Goal: Task Accomplishment & Management: Manage account settings

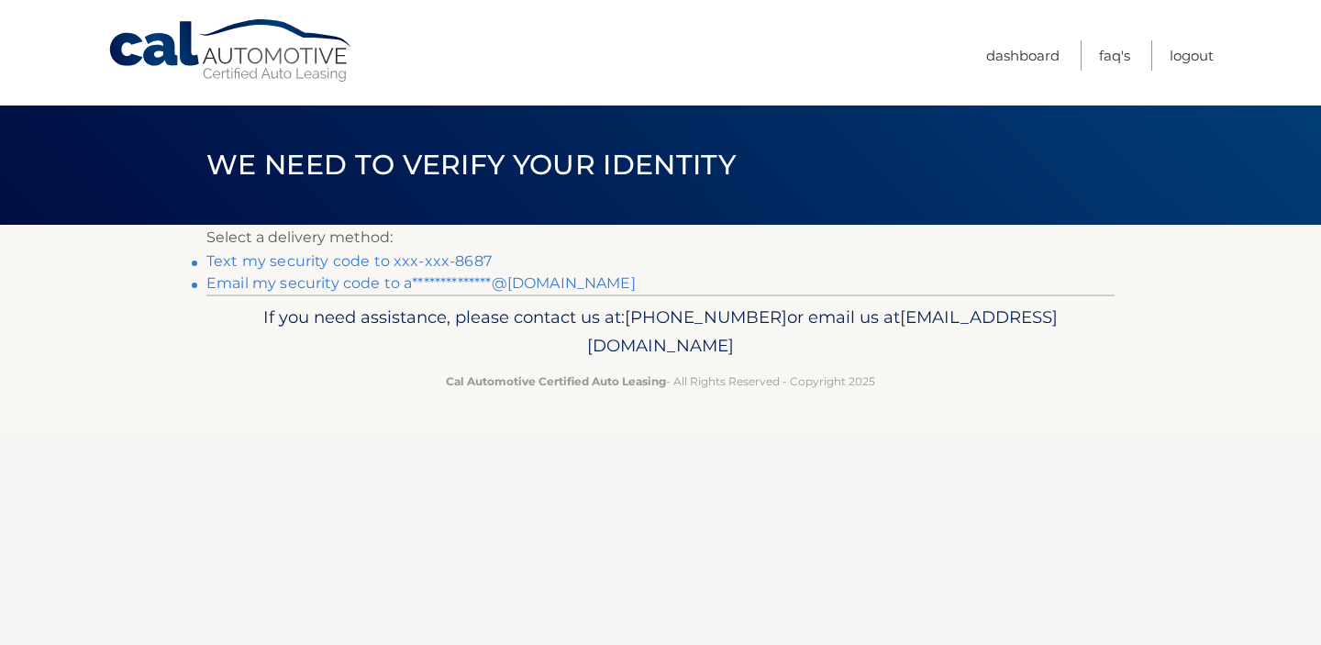
click at [340, 260] on link "Text my security code to xxx-xxx-8687" at bounding box center [348, 260] width 285 height 17
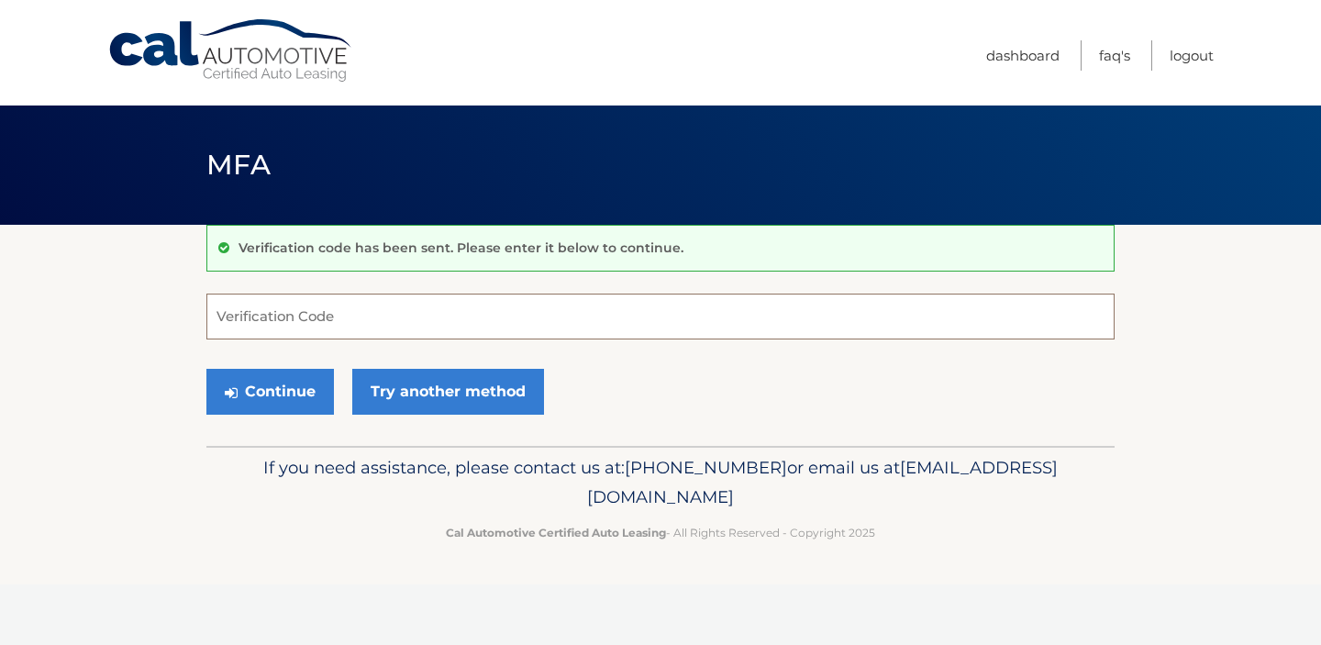
click at [442, 310] on input "Verification Code" at bounding box center [660, 317] width 908 height 46
type input "6022161"
click at [242, 402] on button "Continue" at bounding box center [270, 392] width 128 height 46
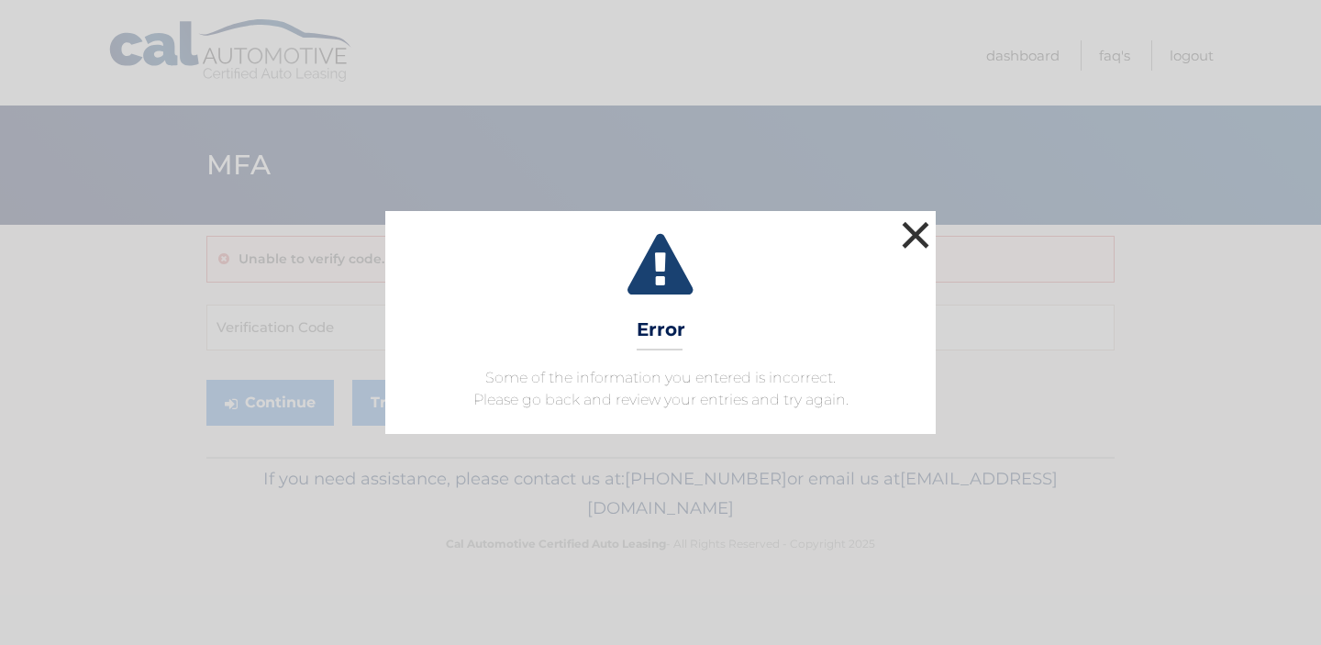
click at [907, 238] on button "×" at bounding box center [915, 234] width 37 height 37
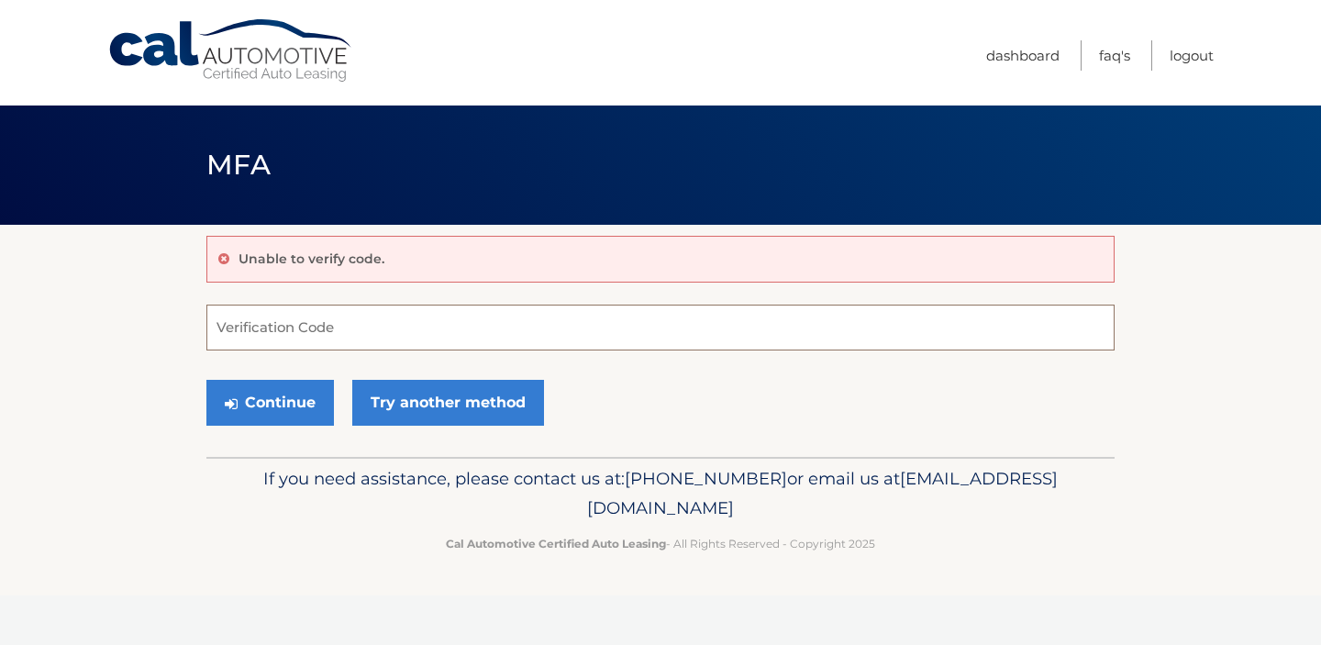
click at [412, 315] on input "Verification Code" at bounding box center [660, 328] width 908 height 46
type input "602161"
click at [250, 407] on button "Continue" at bounding box center [270, 403] width 128 height 46
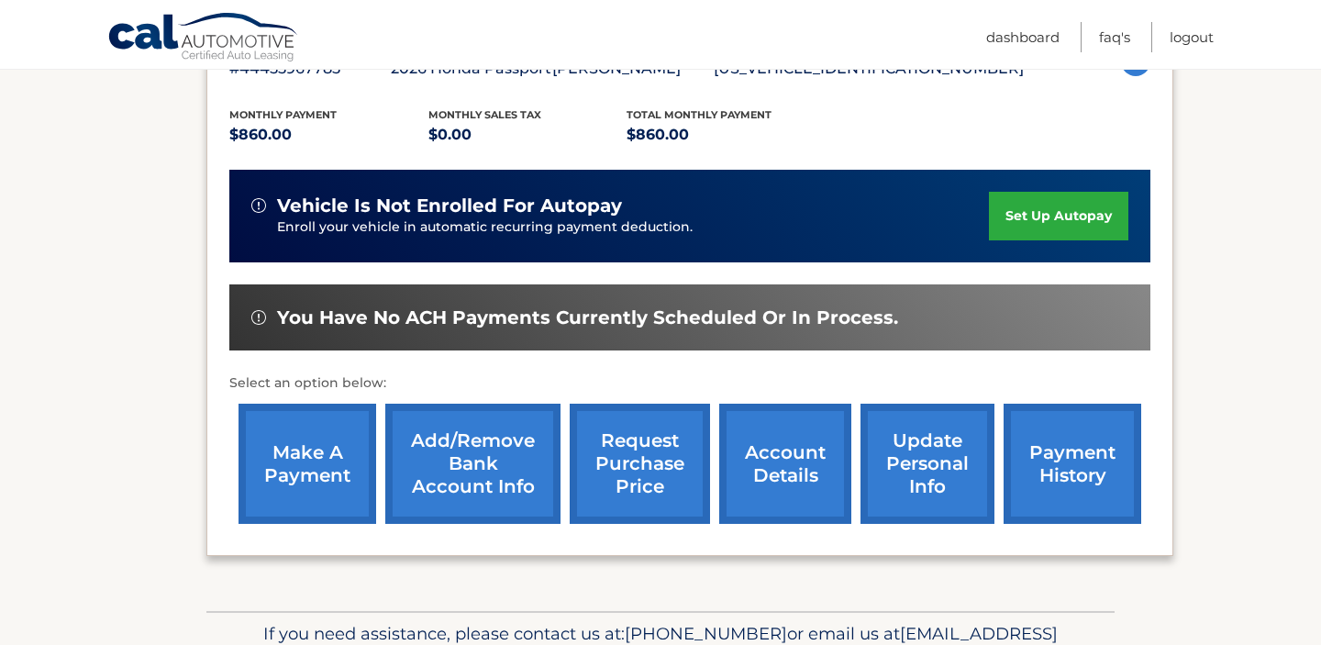
scroll to position [364, 0]
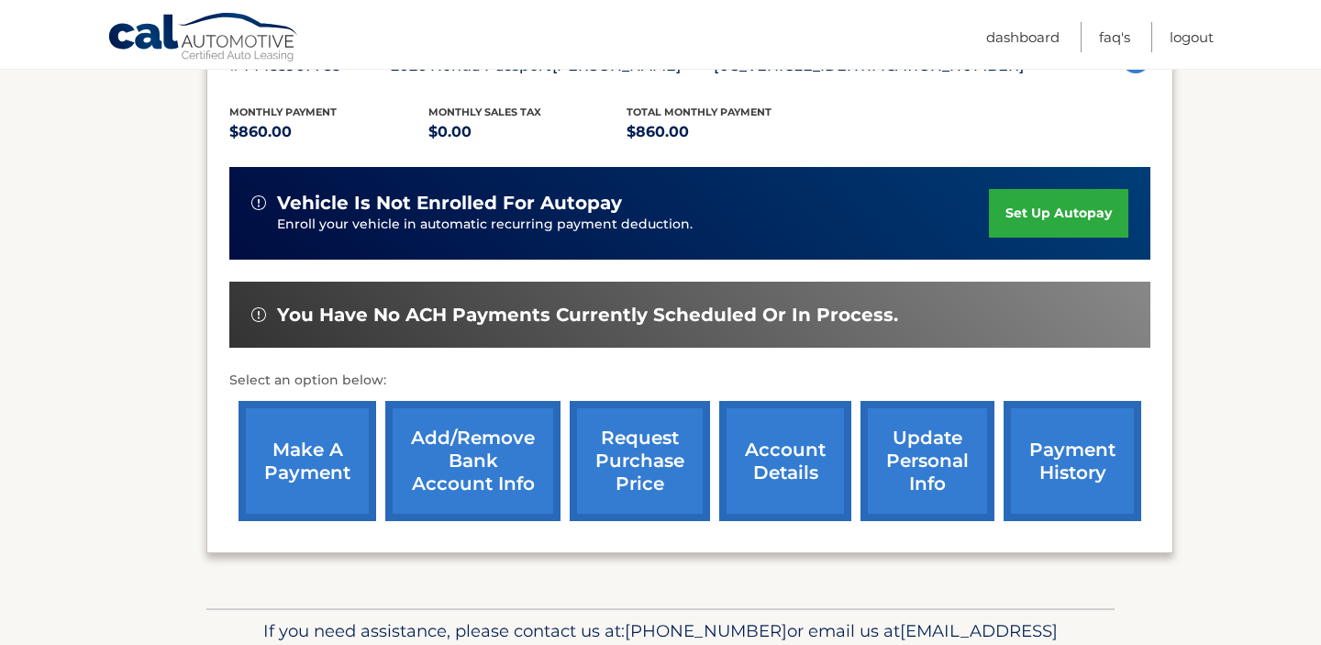
click at [778, 480] on link "account details" at bounding box center [785, 461] width 132 height 120
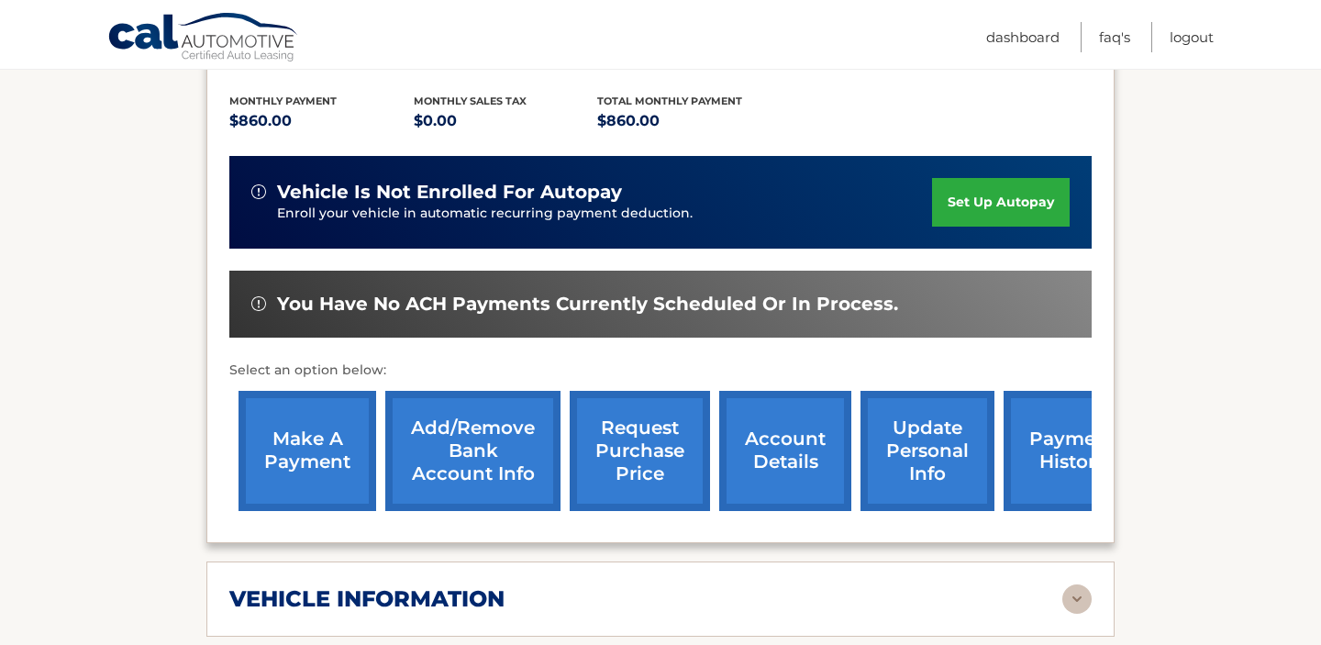
scroll to position [466, 0]
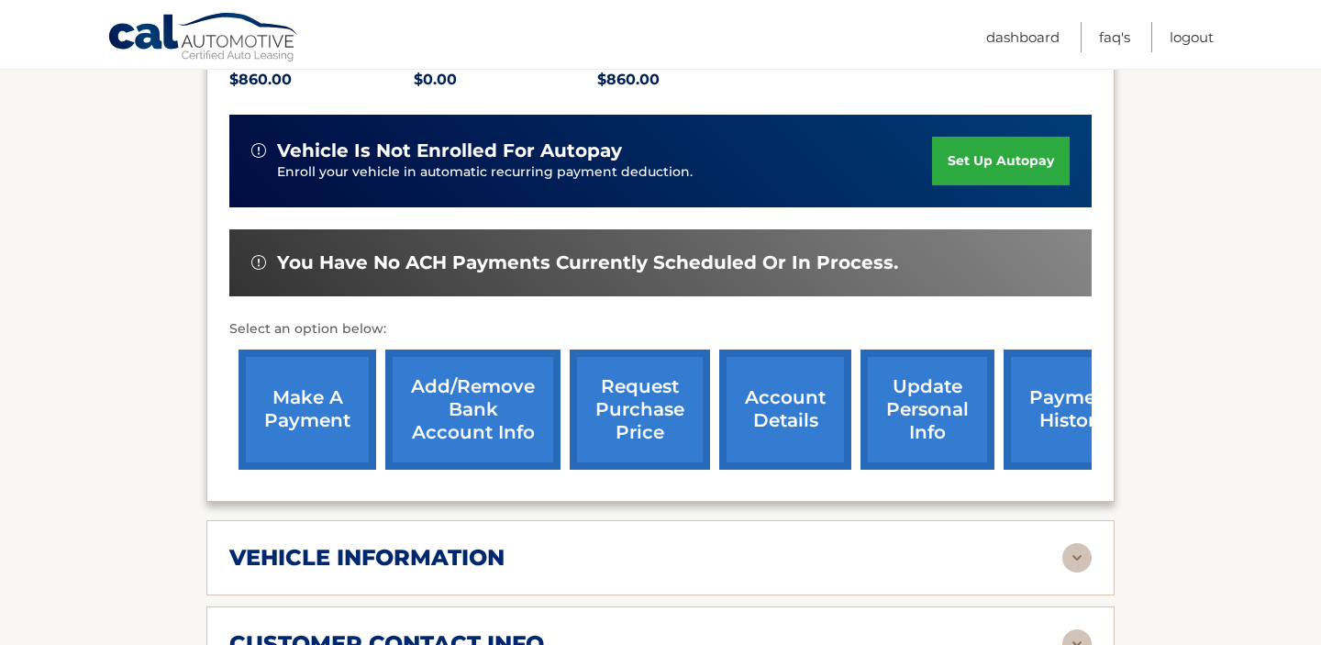
click at [1049, 400] on link "payment history" at bounding box center [1073, 410] width 138 height 120
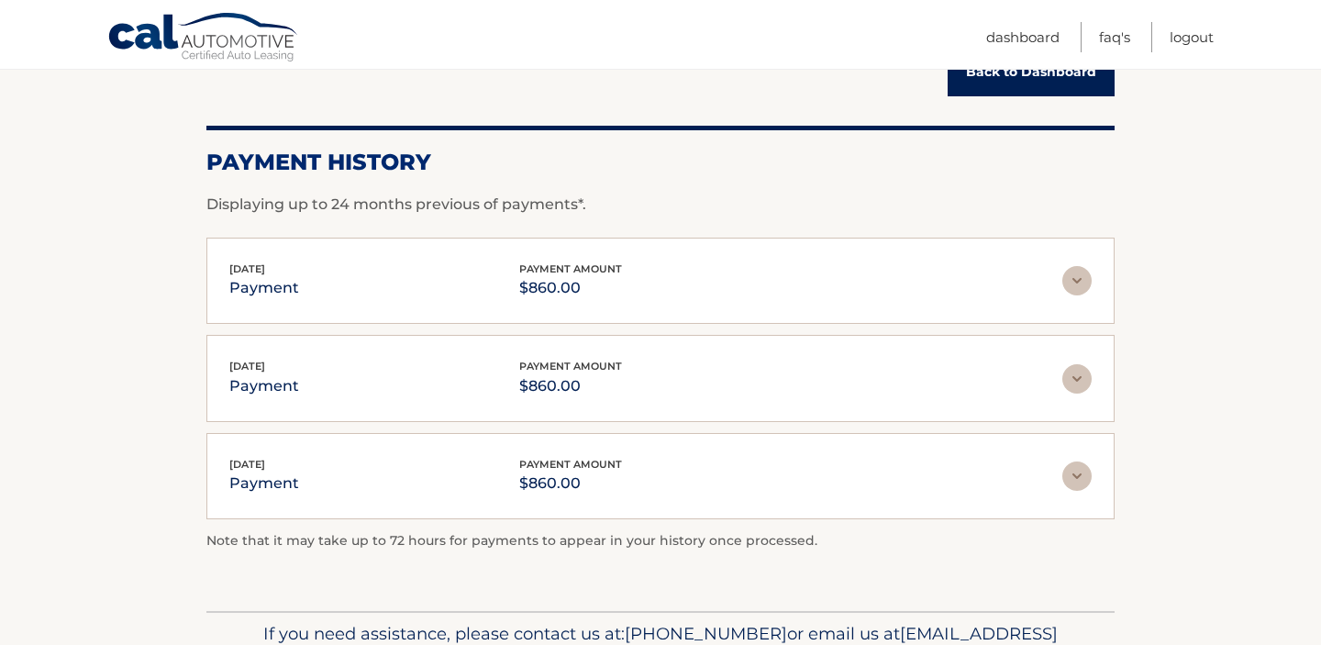
scroll to position [212, 0]
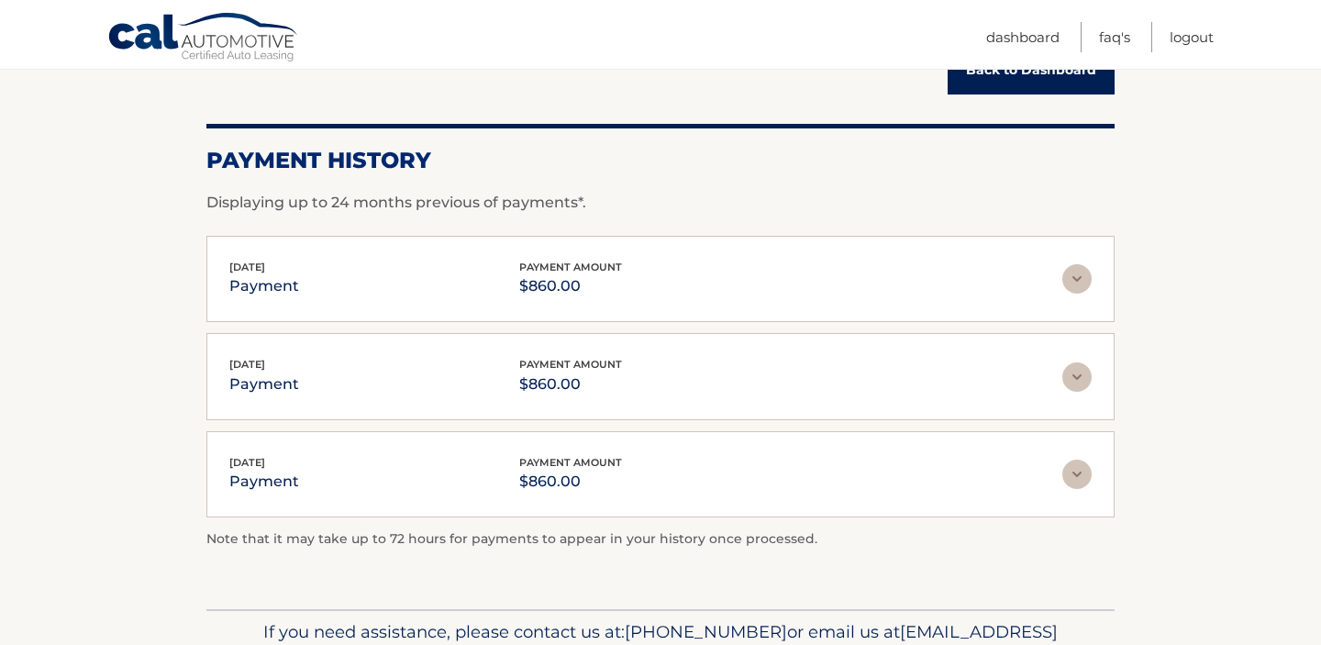
click at [1081, 285] on img at bounding box center [1076, 278] width 29 height 29
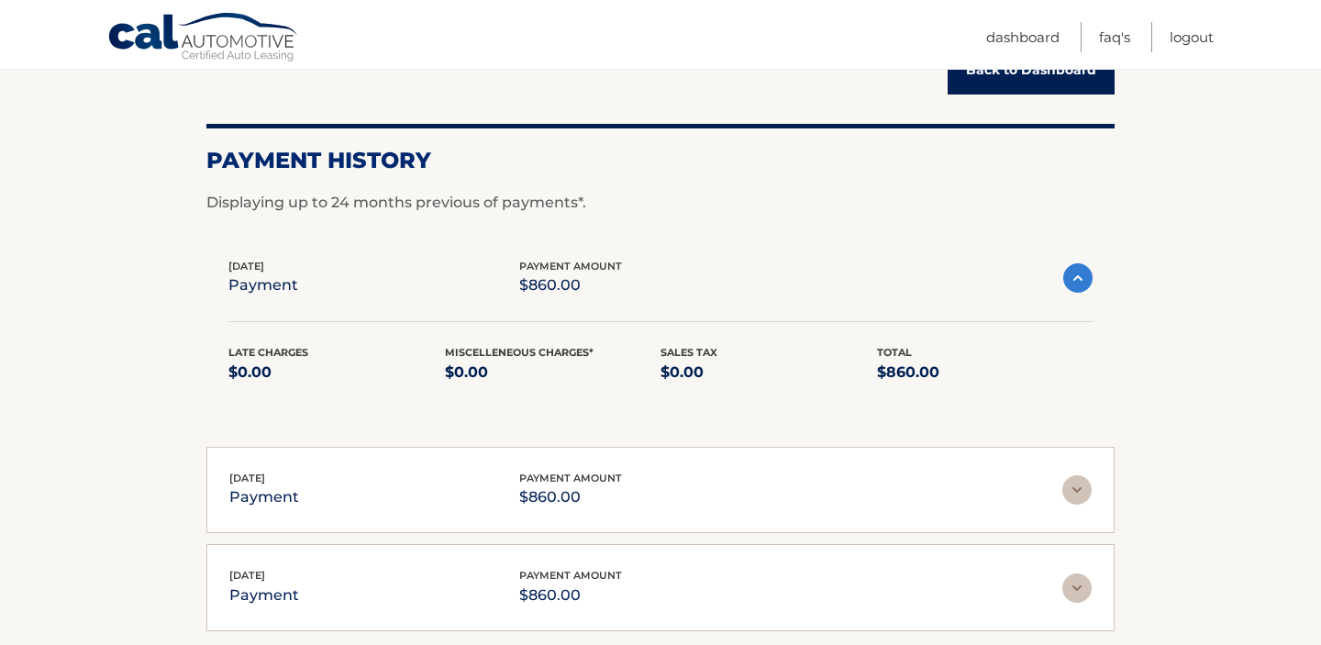
click at [1081, 285] on img at bounding box center [1077, 277] width 29 height 29
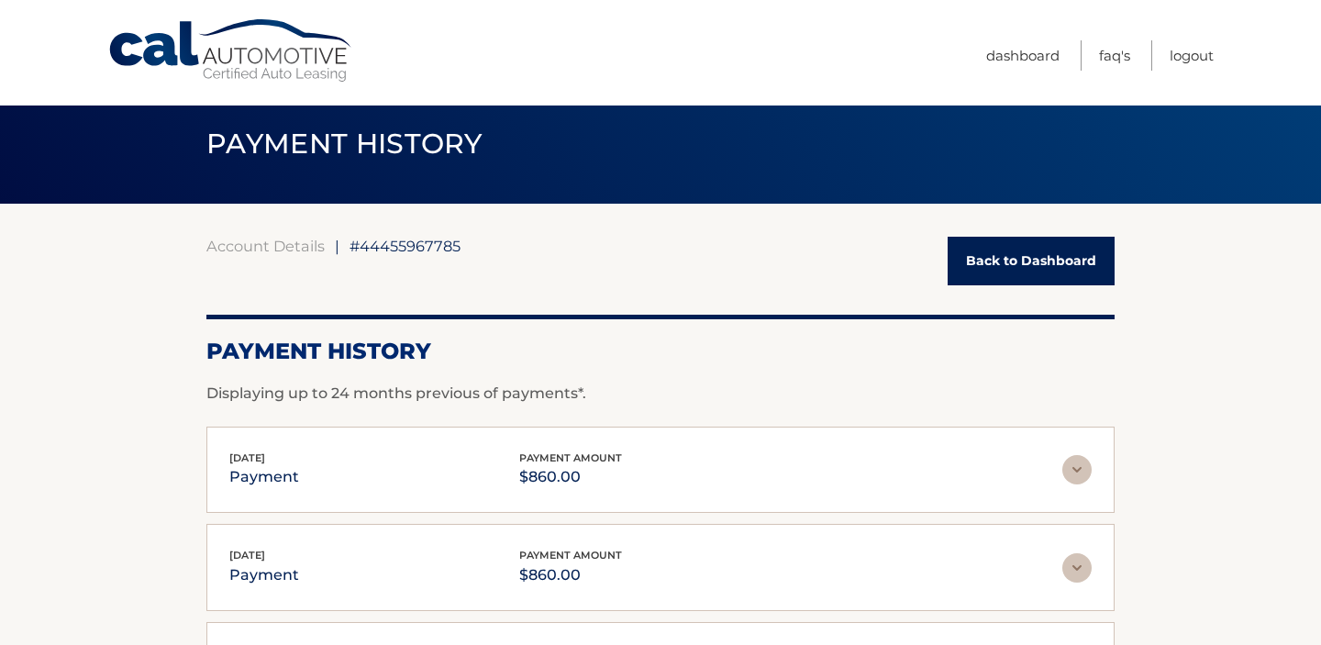
scroll to position [0, 0]
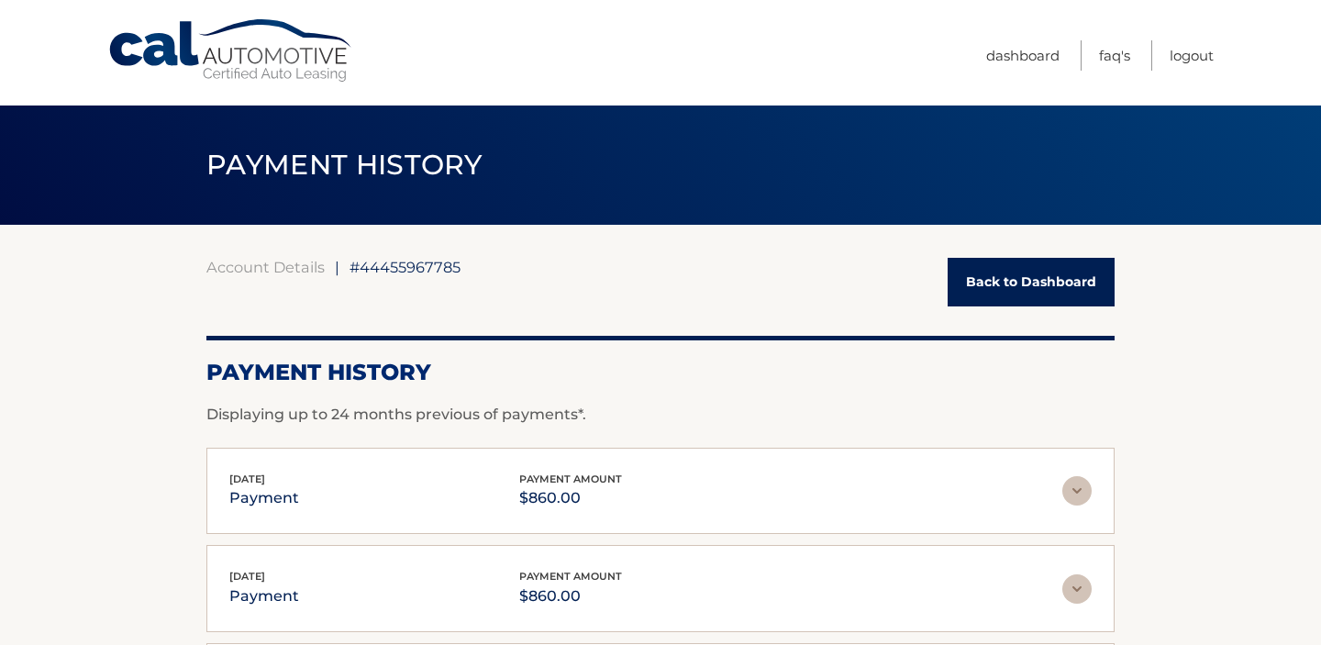
click at [1060, 278] on link "Back to Dashboard" at bounding box center [1031, 282] width 167 height 49
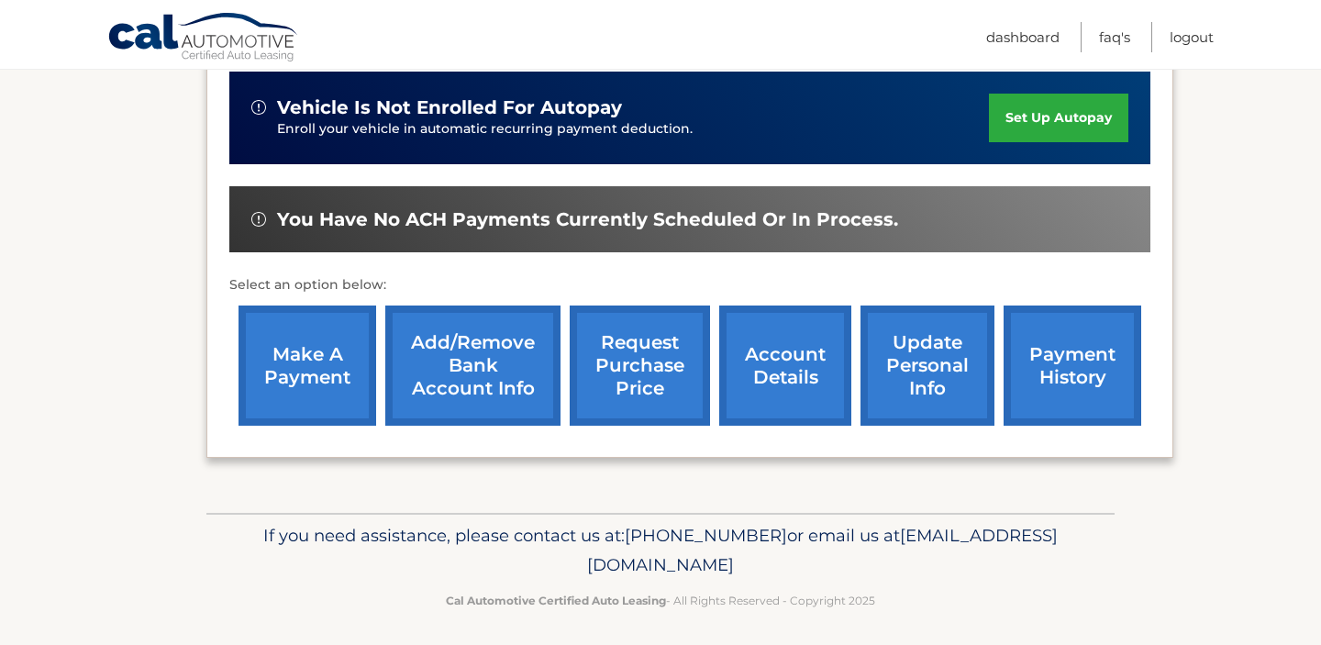
scroll to position [466, 0]
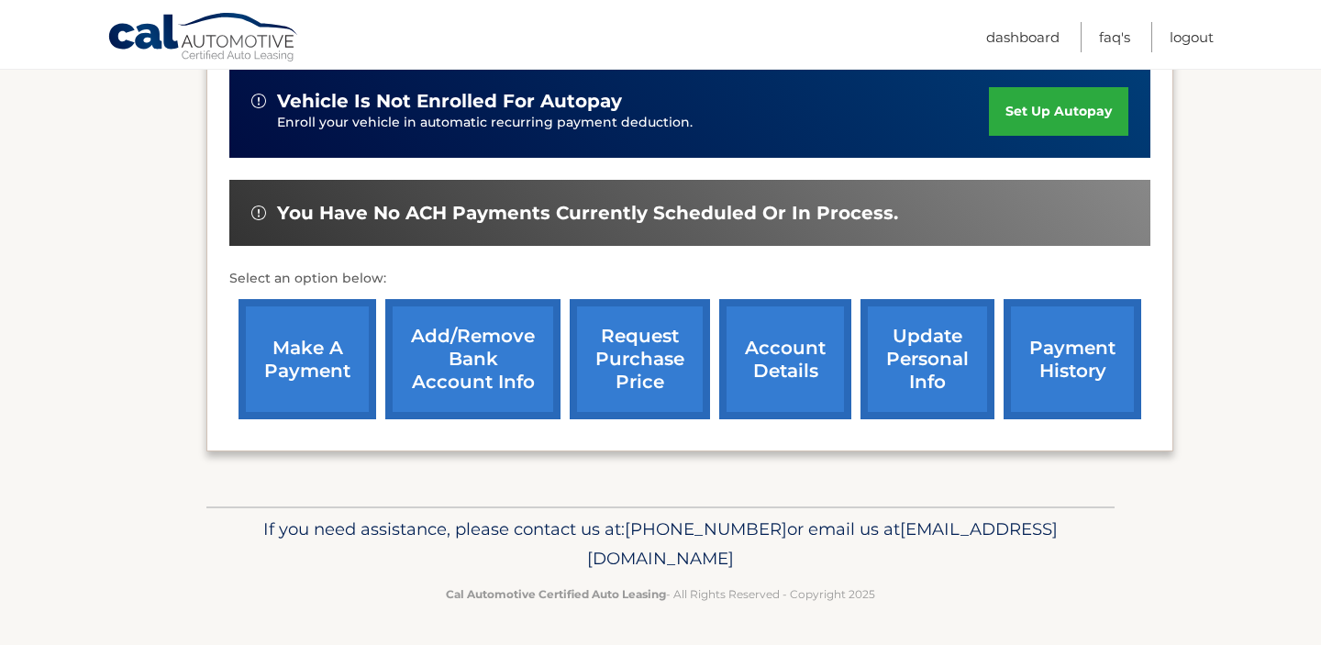
click at [797, 372] on link "account details" at bounding box center [785, 359] width 132 height 120
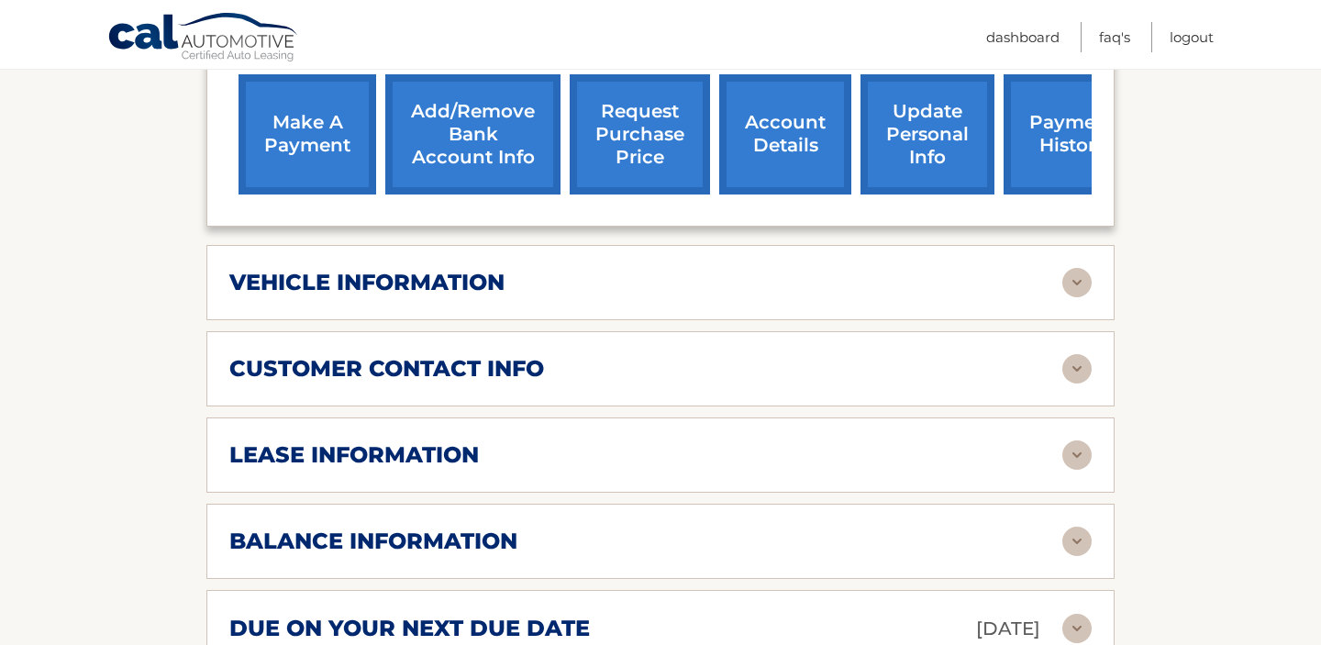
scroll to position [773, 0]
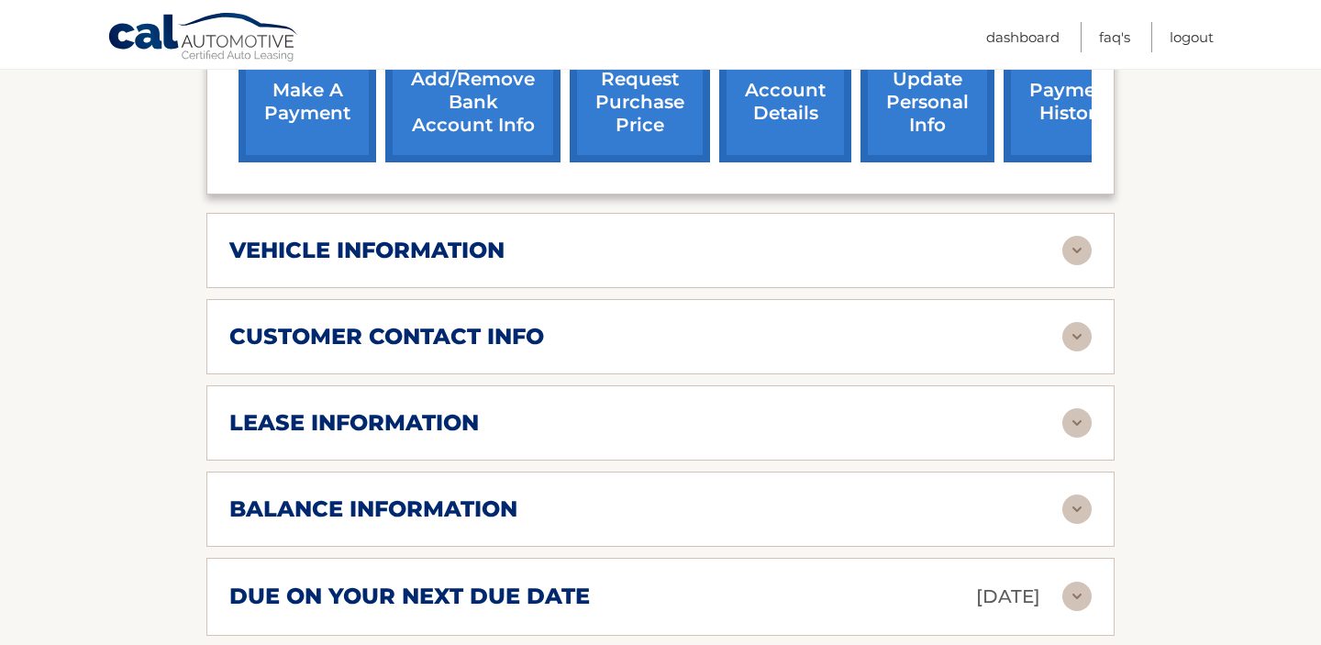
click at [1078, 236] on img at bounding box center [1076, 250] width 29 height 29
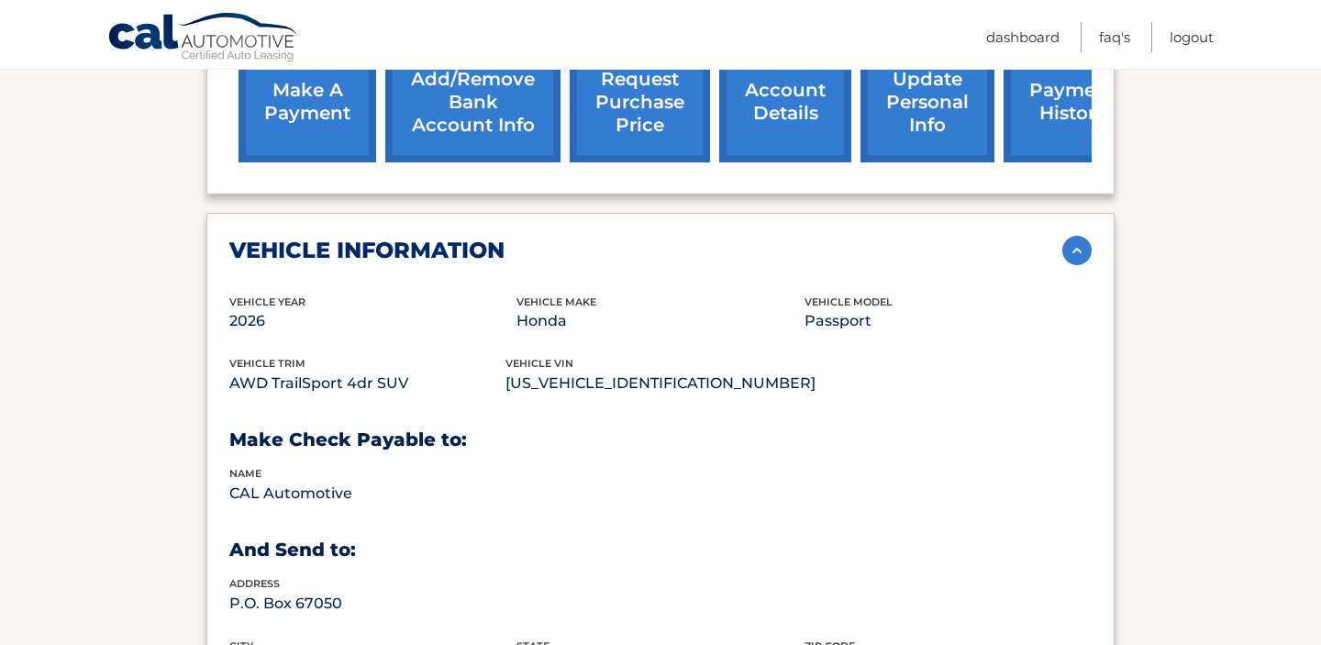
click at [1078, 236] on img at bounding box center [1076, 250] width 29 height 29
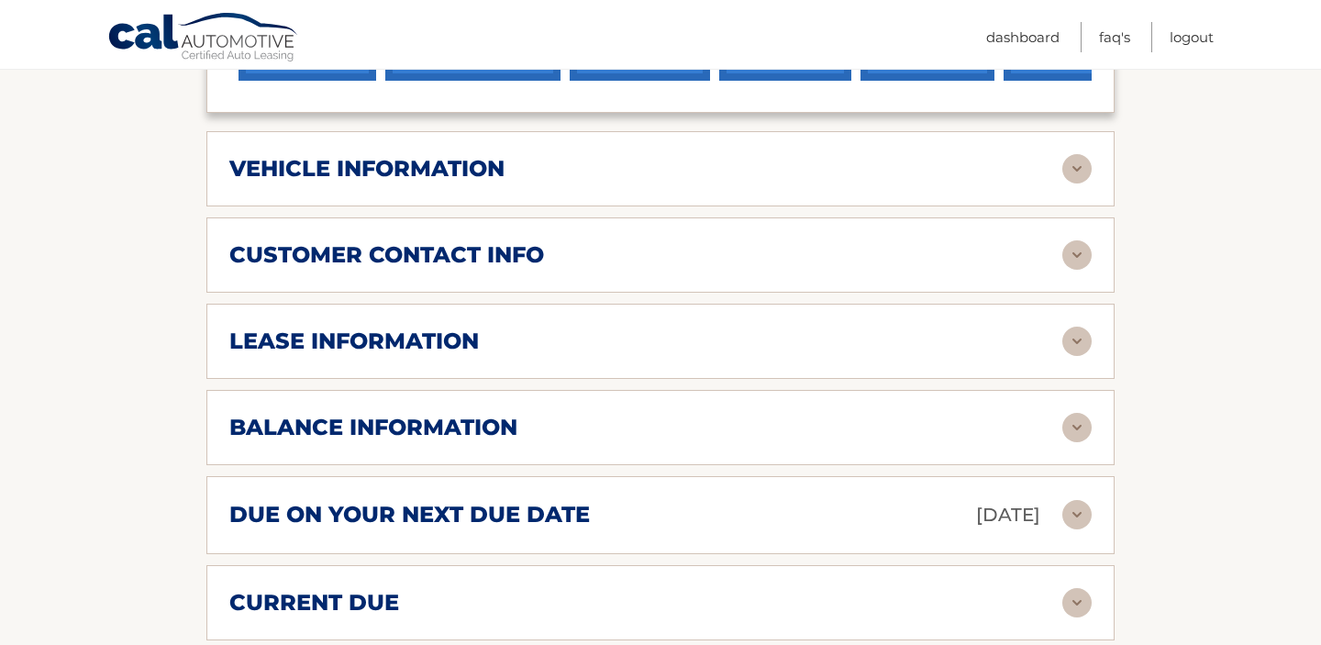
scroll to position [869, 0]
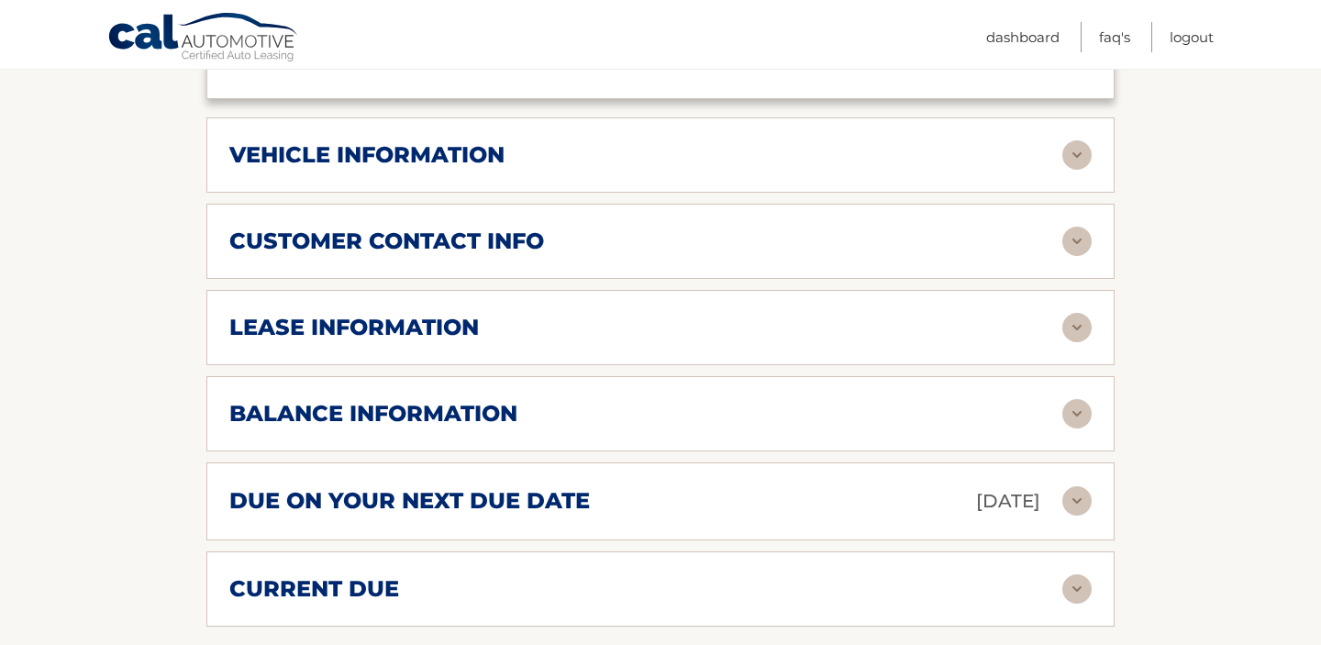
click at [1082, 227] on img at bounding box center [1076, 241] width 29 height 29
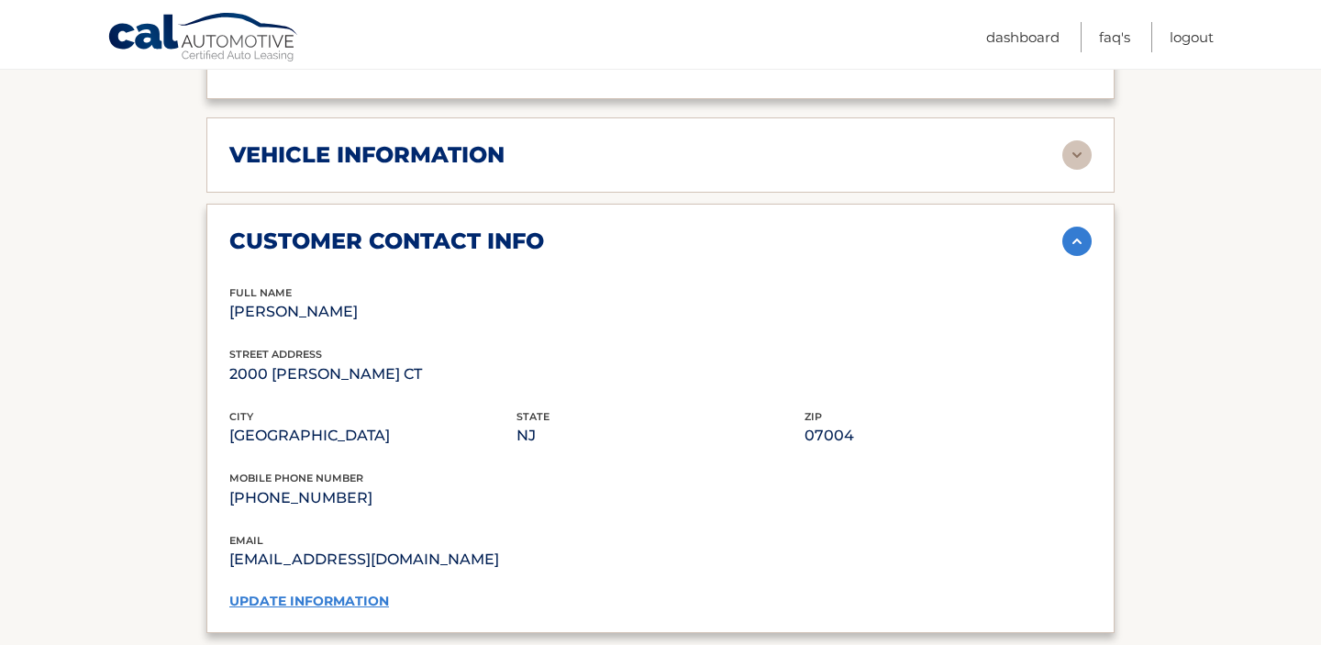
click at [1082, 227] on img at bounding box center [1076, 241] width 29 height 29
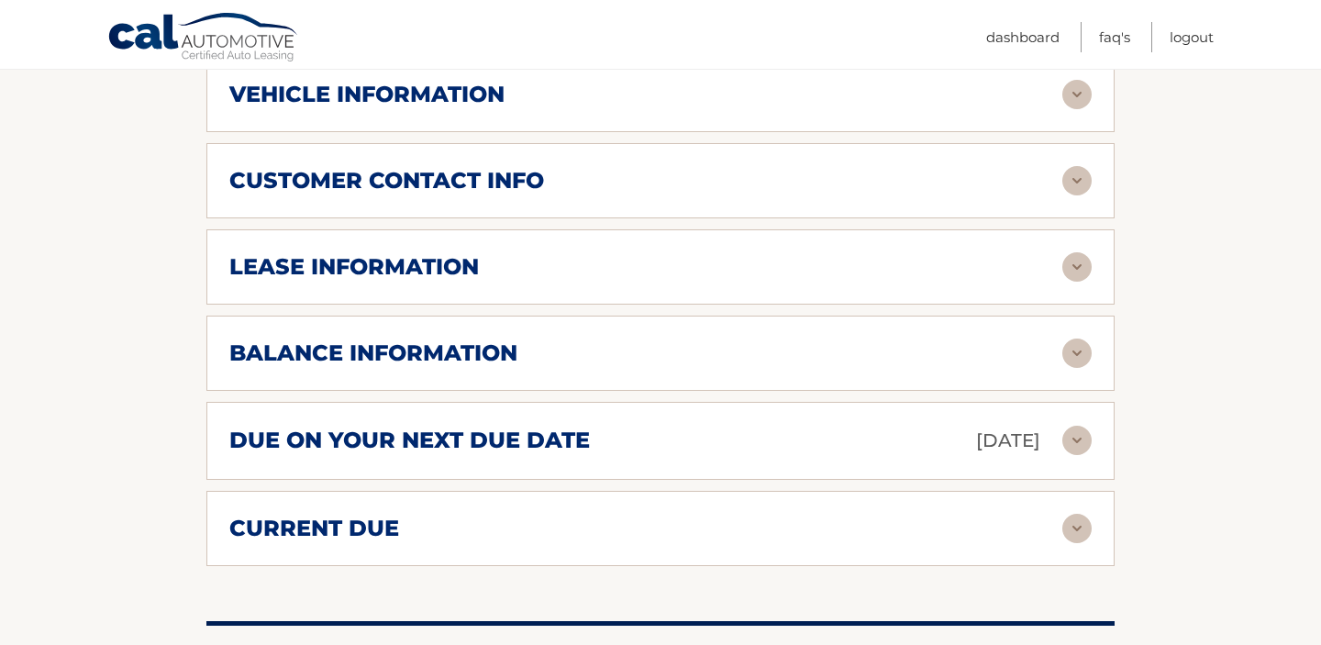
scroll to position [941, 0]
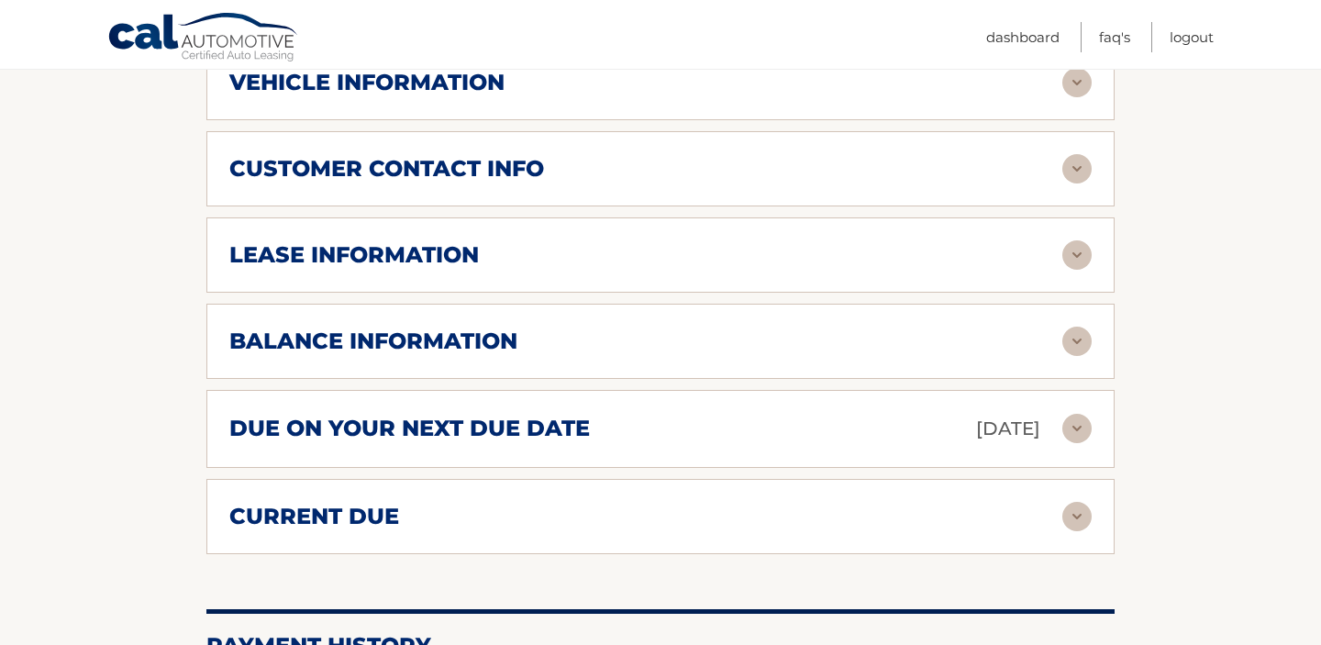
click at [1088, 240] on img at bounding box center [1076, 254] width 29 height 29
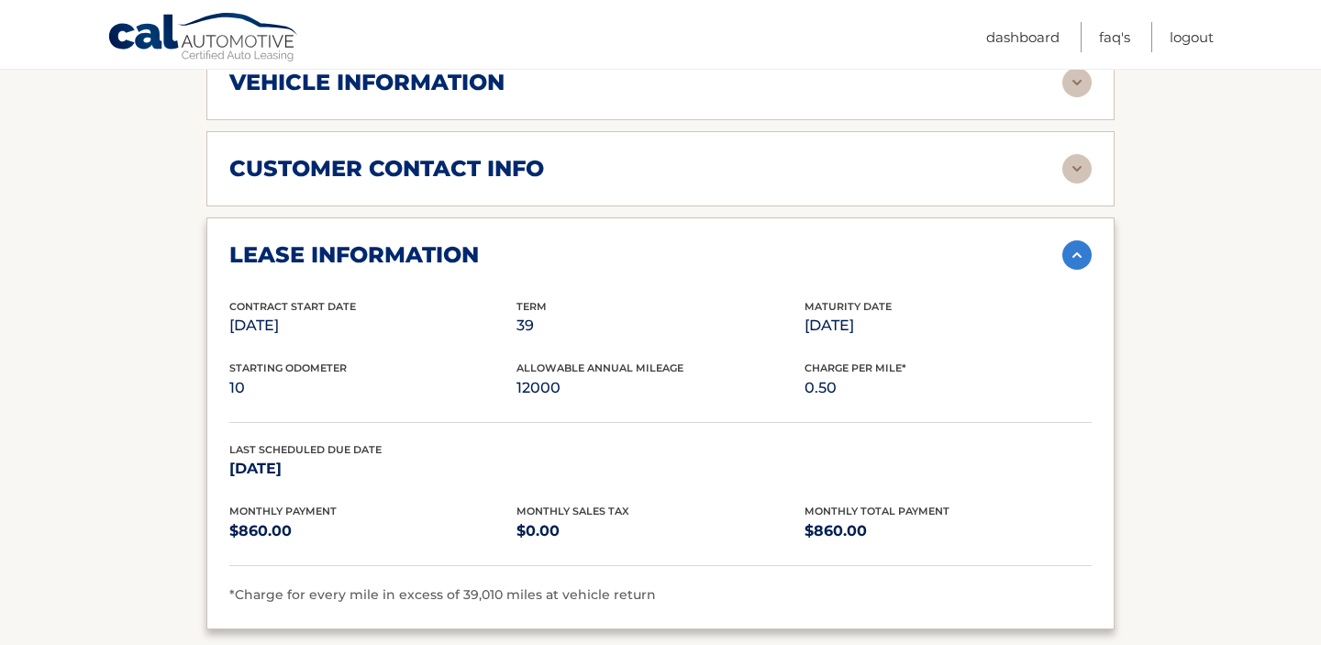
click at [1080, 240] on img at bounding box center [1076, 254] width 29 height 29
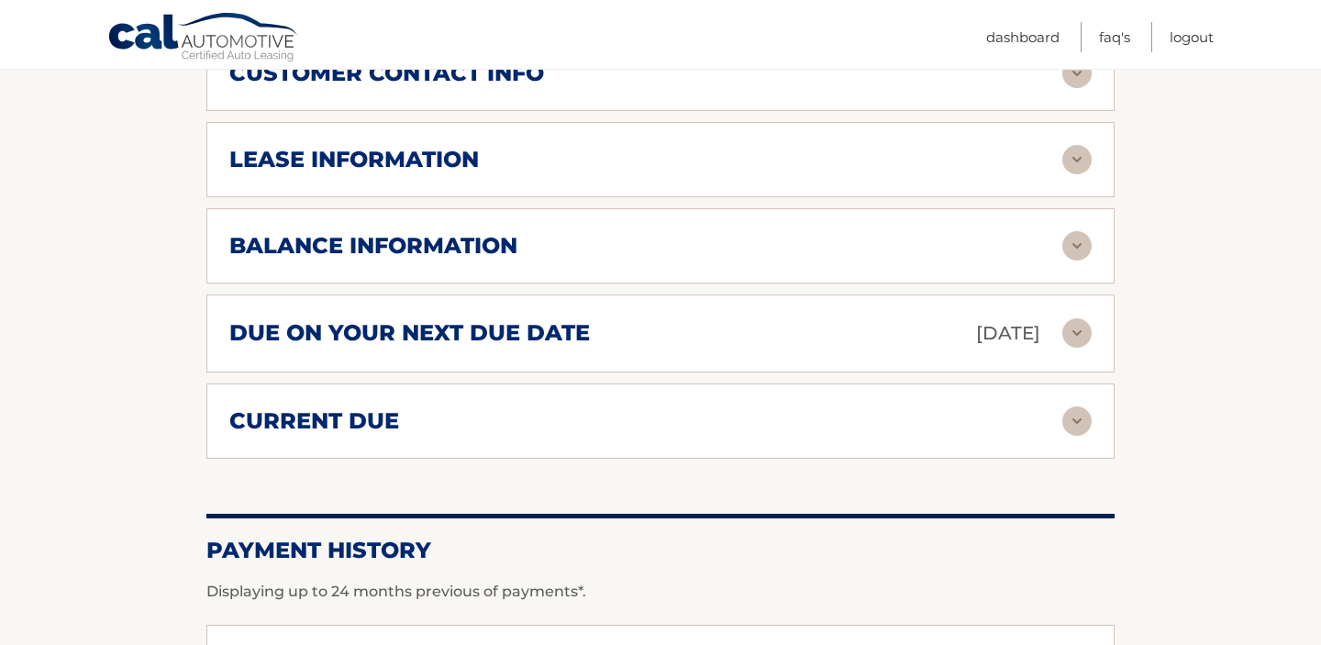
scroll to position [1079, 0]
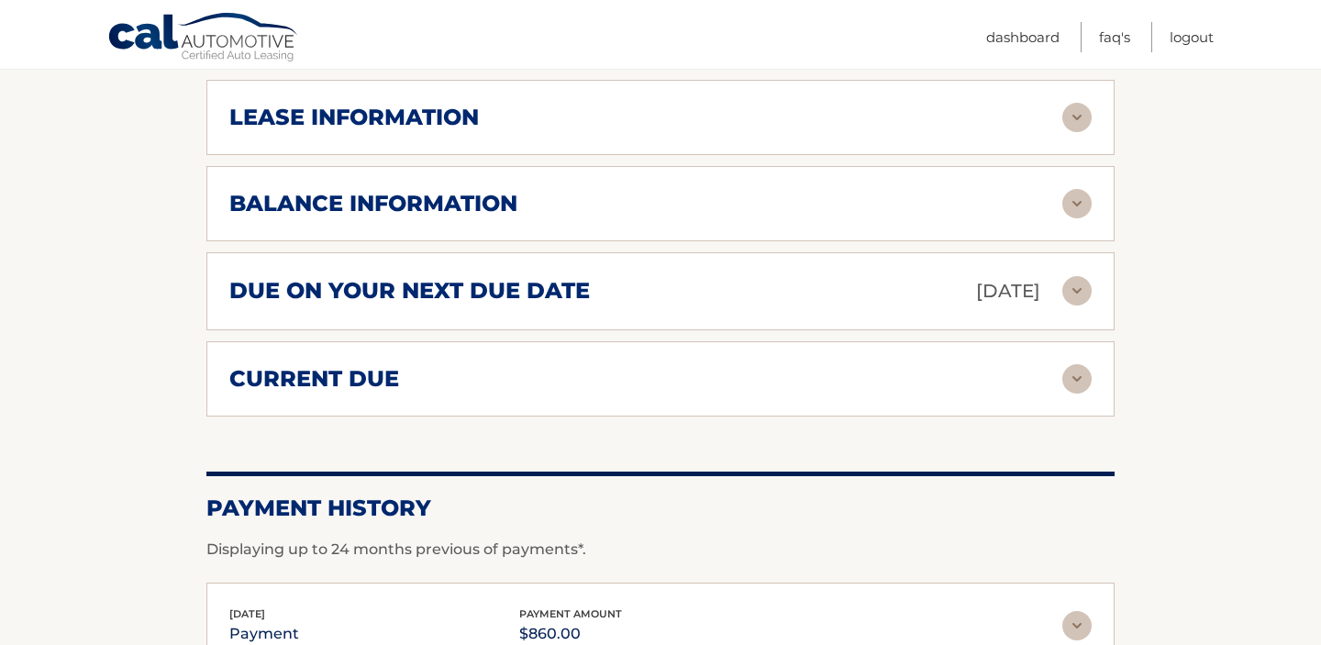
click at [1076, 189] on img at bounding box center [1076, 203] width 29 height 29
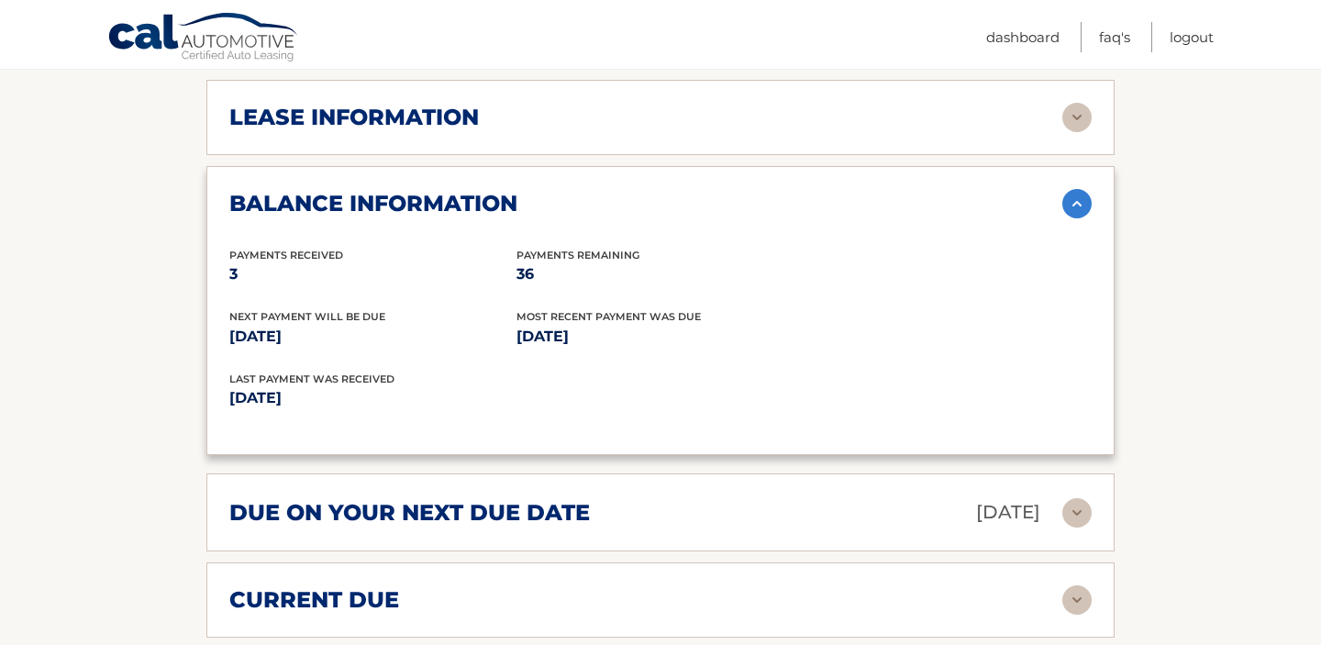
click at [1076, 189] on img at bounding box center [1076, 203] width 29 height 29
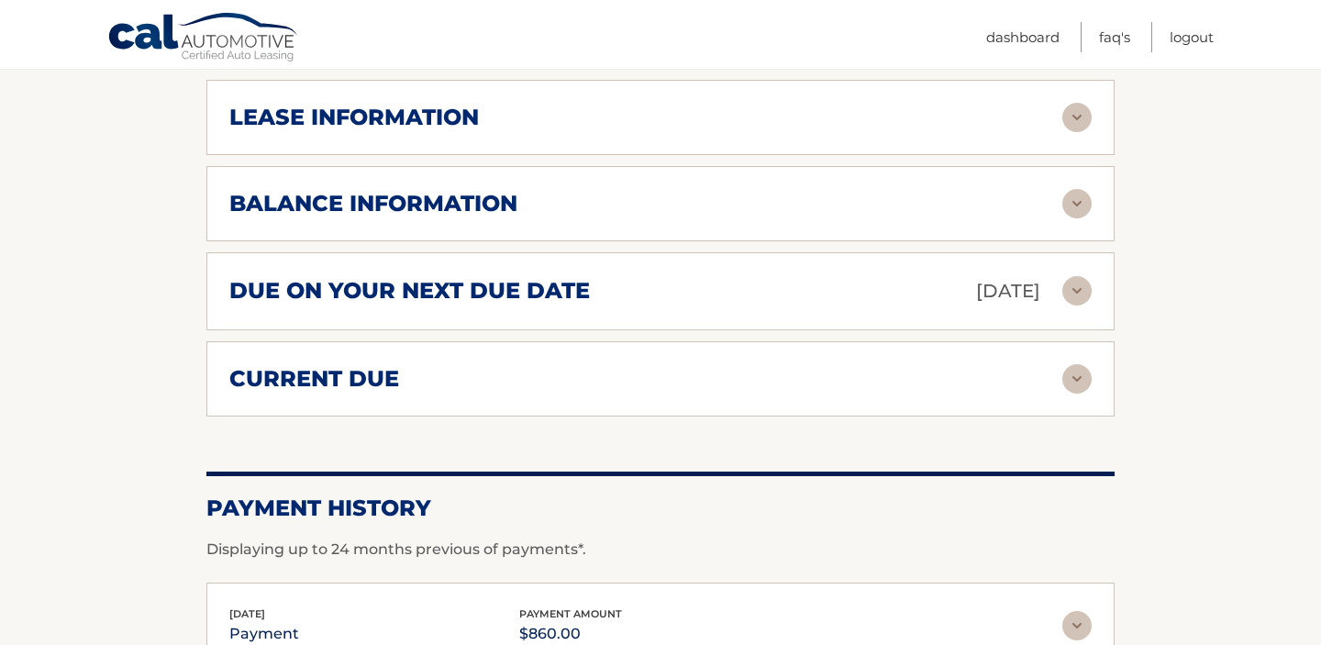
click at [1065, 276] on img at bounding box center [1076, 290] width 29 height 29
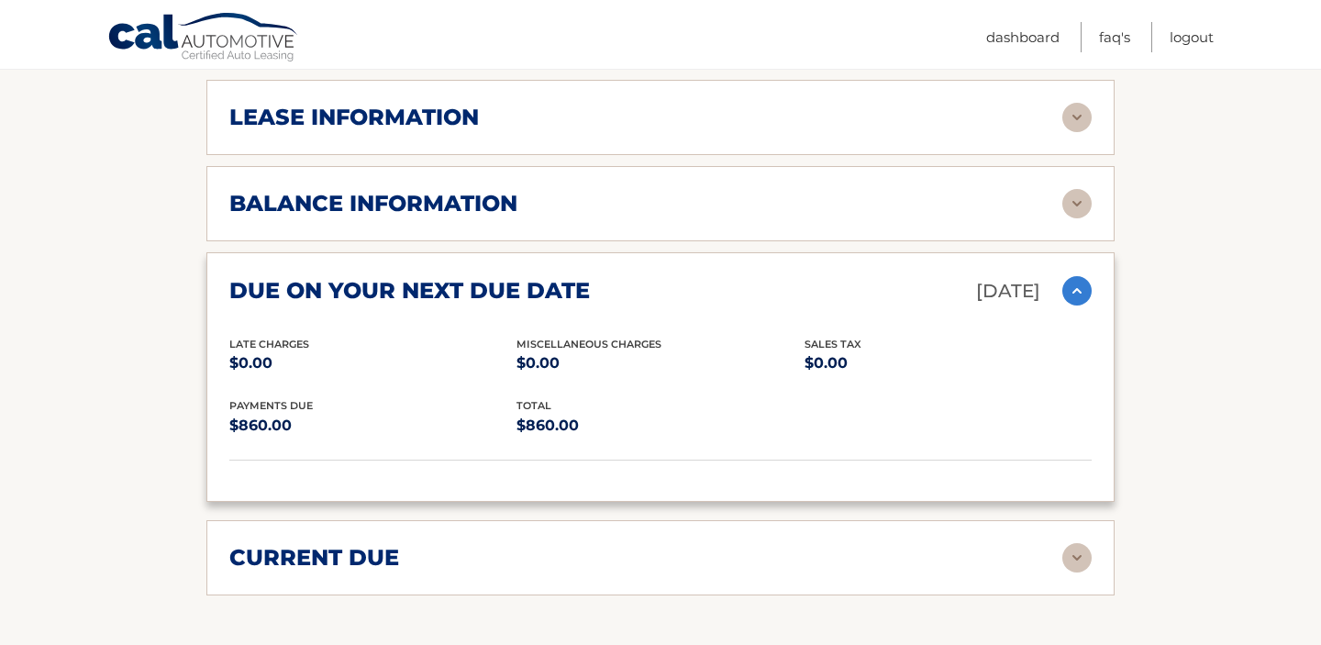
click at [1074, 276] on img at bounding box center [1076, 290] width 29 height 29
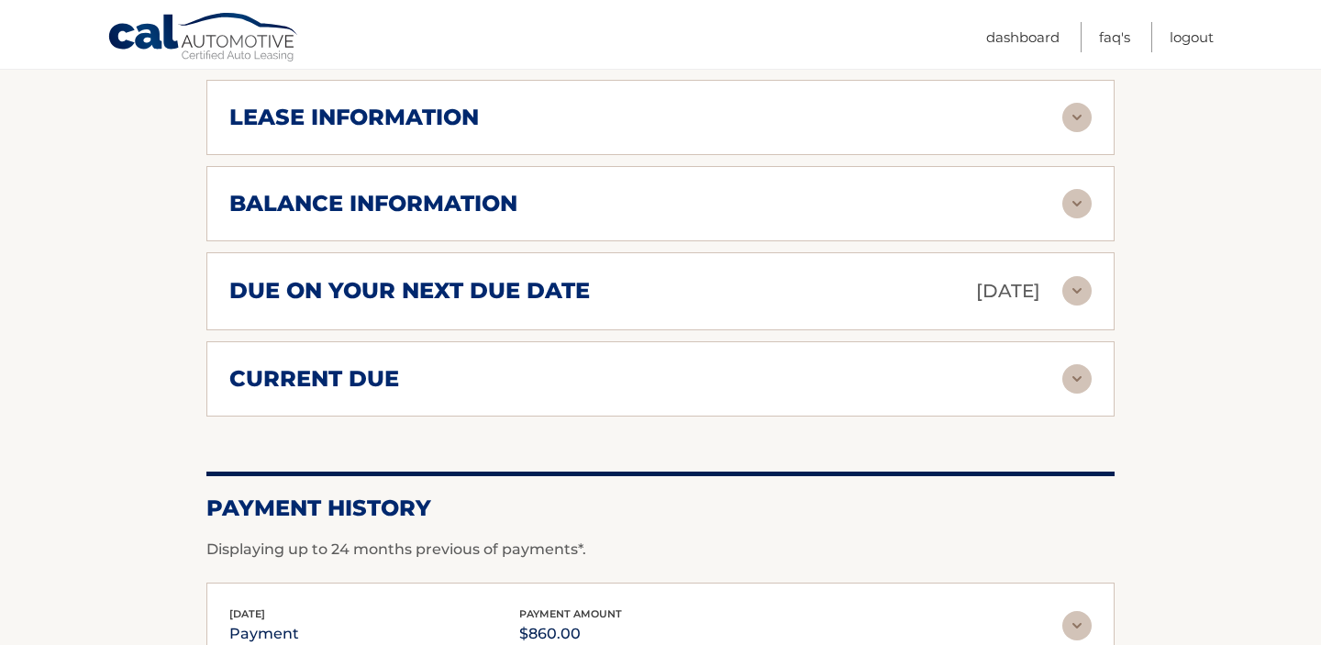
click at [1045, 365] on div "current due" at bounding box center [645, 379] width 833 height 28
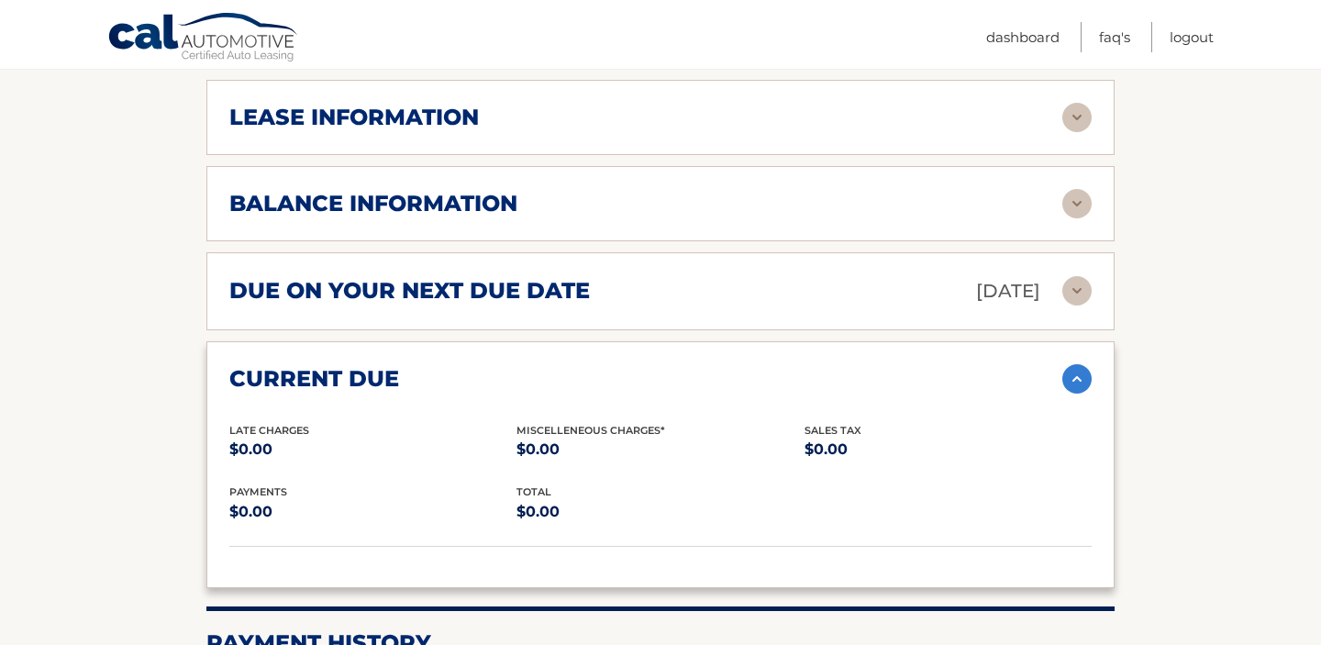
click at [1045, 365] on div "current due" at bounding box center [645, 379] width 833 height 28
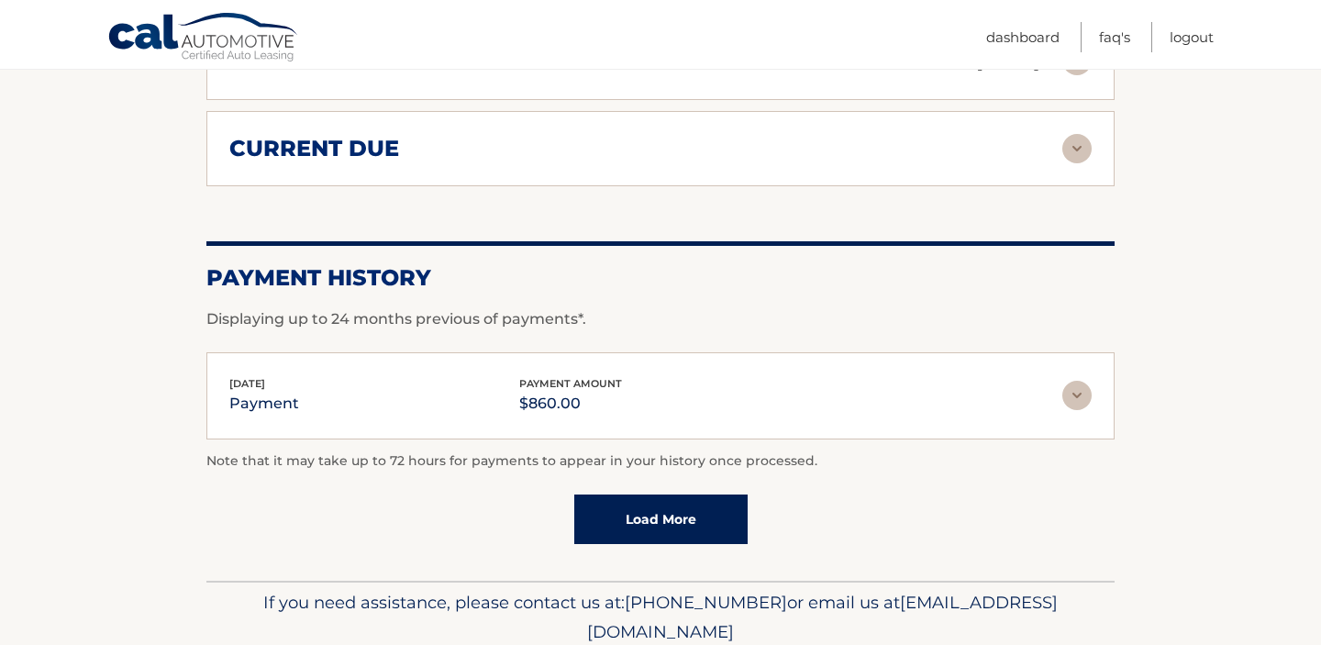
scroll to position [1346, 0]
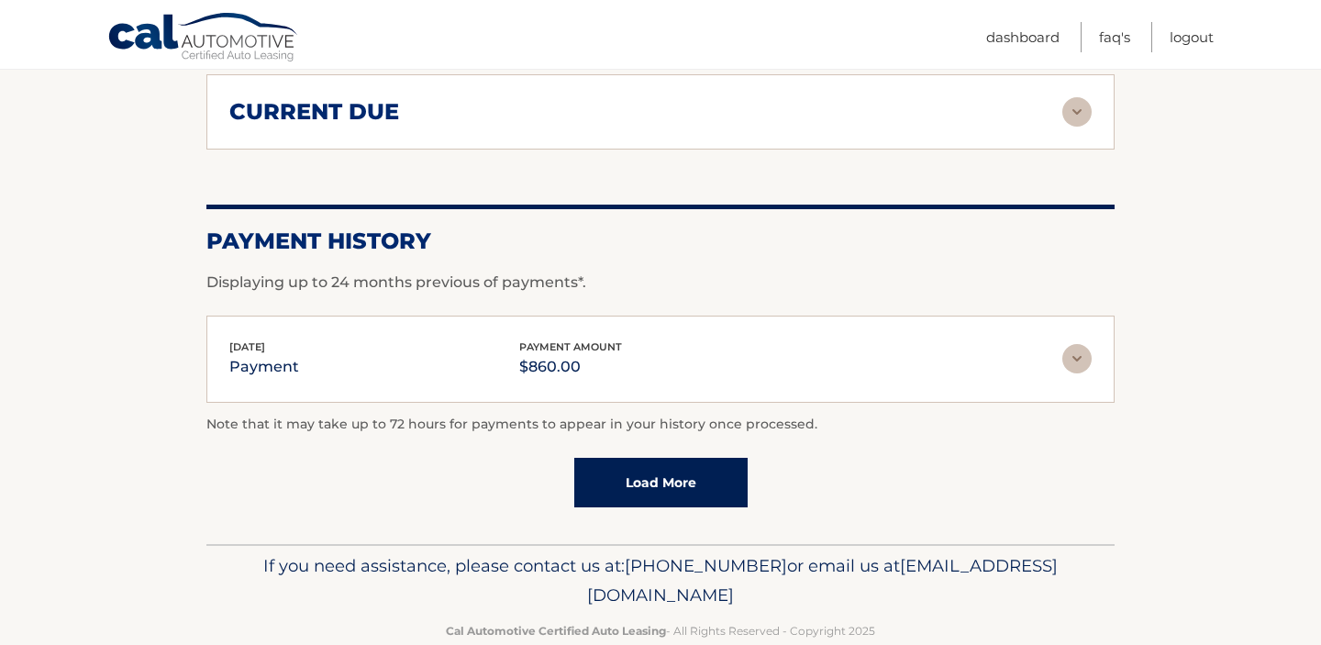
click at [1087, 344] on img at bounding box center [1076, 358] width 29 height 29
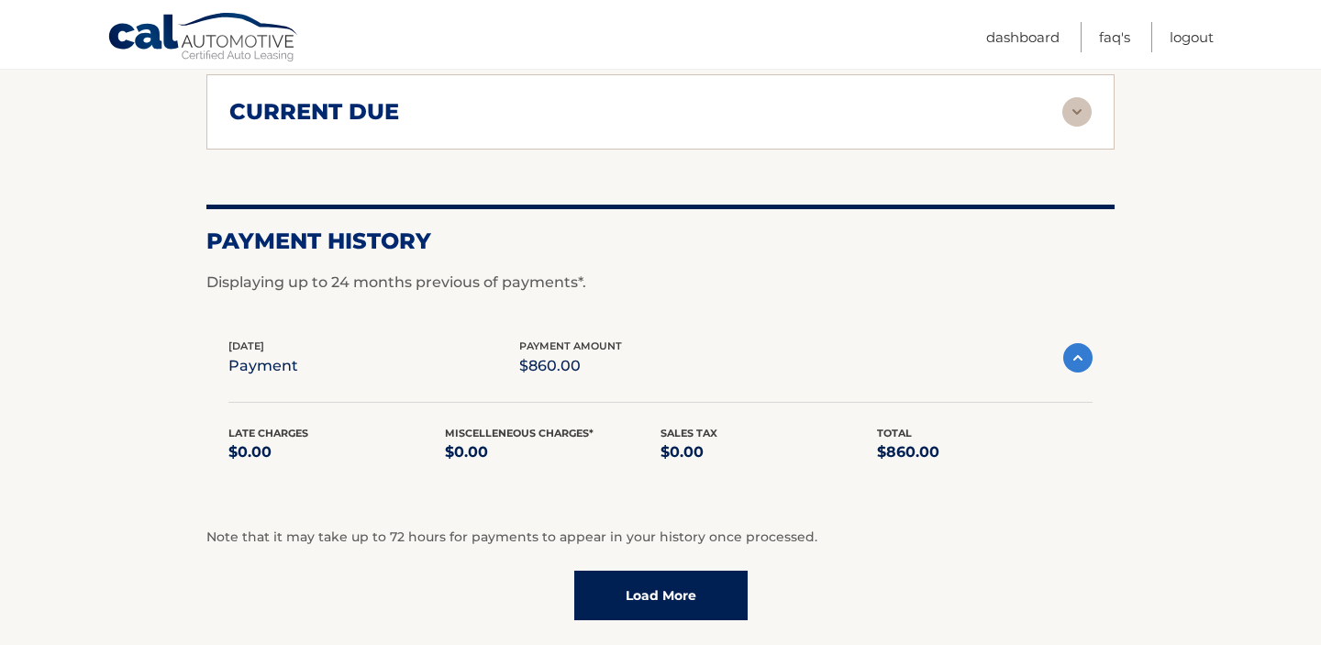
click at [1088, 343] on img at bounding box center [1077, 357] width 29 height 29
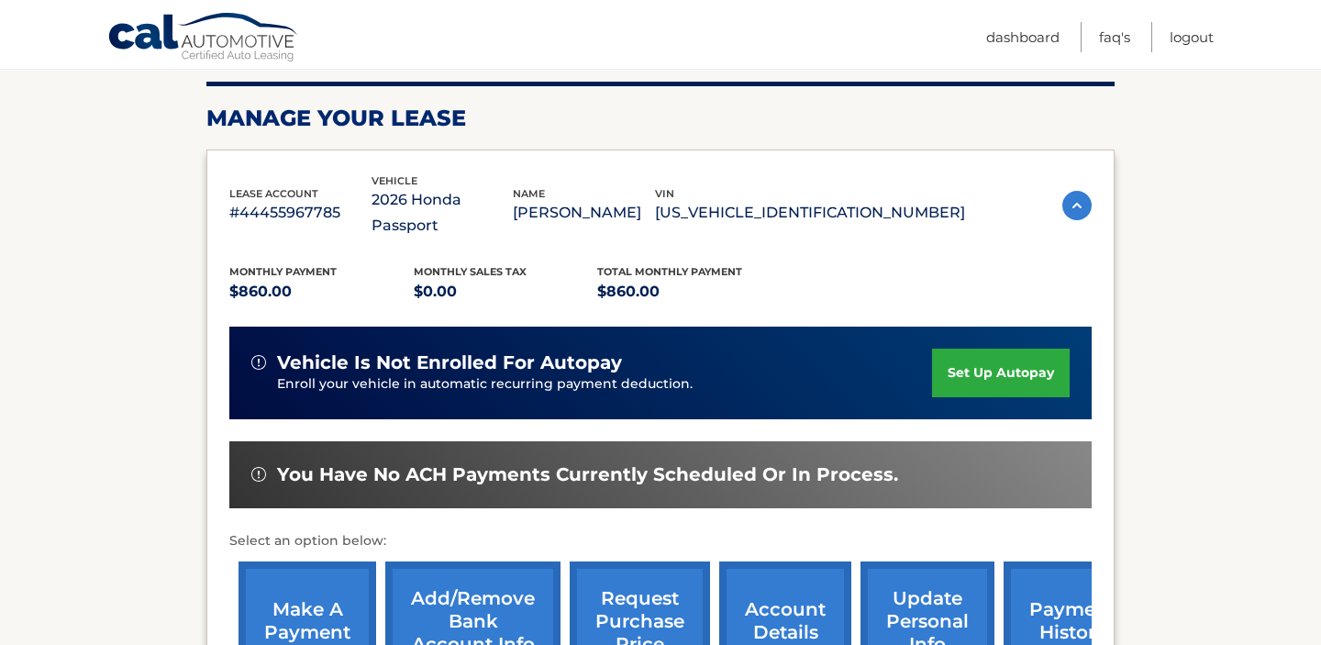
scroll to position [0, 0]
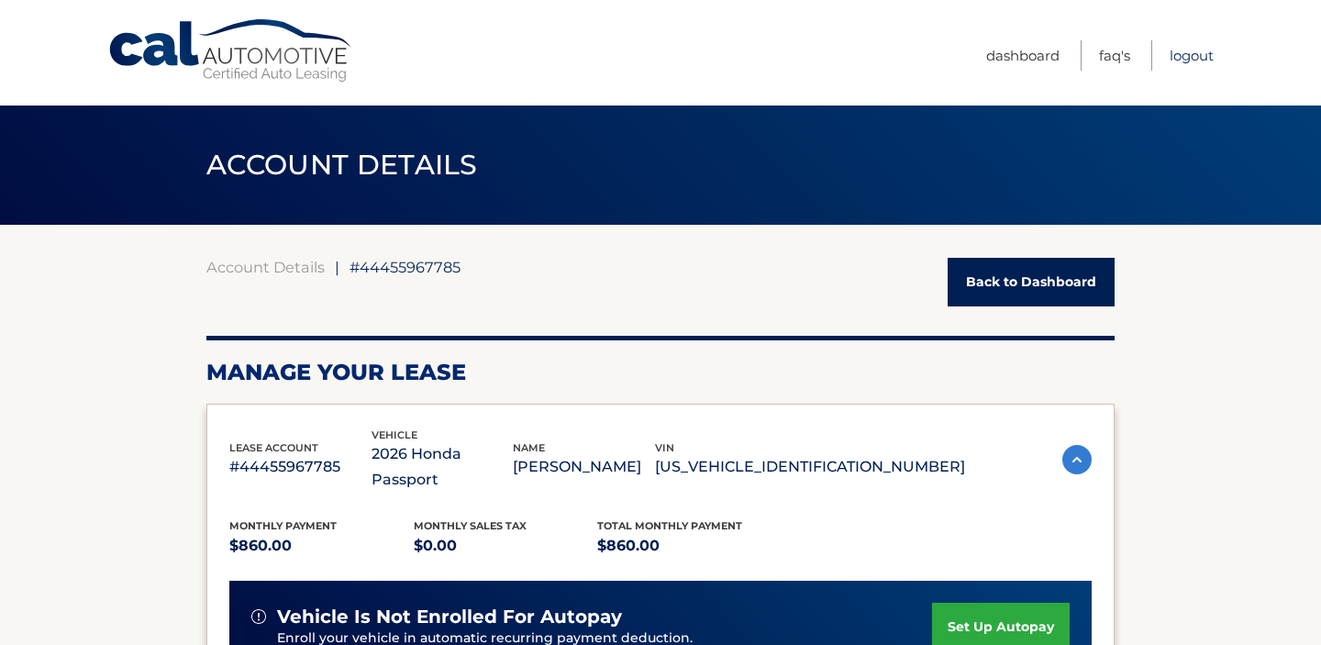
click at [1189, 59] on link "Logout" at bounding box center [1192, 55] width 44 height 30
